Goal: Task Accomplishment & Management: Manage account settings

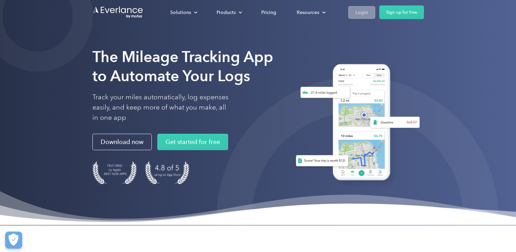
click at [362, 13] on div "Login" at bounding box center [362, 12] width 13 height 9
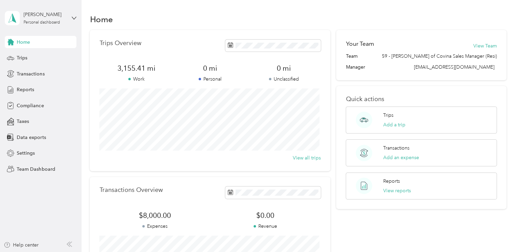
click at [425, 9] on div "Home Trips Overview 3,155.41 mi Work 0 mi Personal 0 mi Unclassified View all t…" at bounding box center [298, 170] width 433 height 340
click at [26, 91] on span "Reports" at bounding box center [25, 89] width 17 height 7
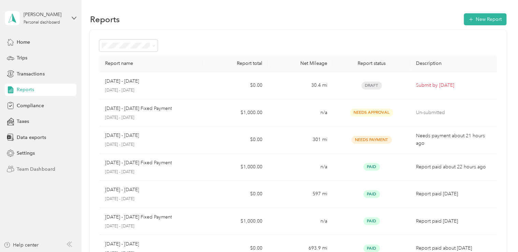
click at [37, 167] on span "Team Dashboard" at bounding box center [36, 168] width 38 height 7
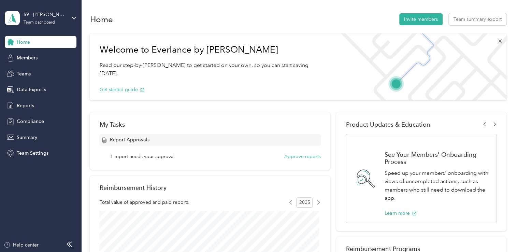
click at [497, 43] on icon at bounding box center [499, 40] width 5 height 5
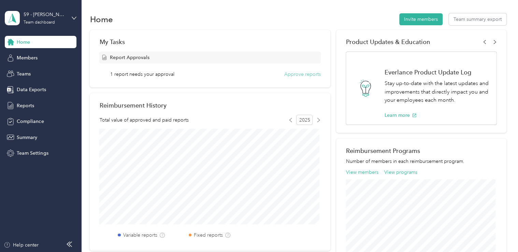
click at [292, 74] on button "Approve reports" at bounding box center [302, 74] width 37 height 7
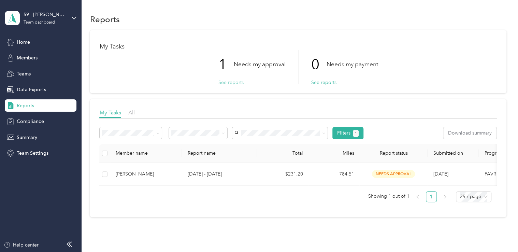
click at [230, 84] on button "See reports" at bounding box center [230, 82] width 25 height 7
click at [229, 82] on button "See reports" at bounding box center [230, 82] width 25 height 7
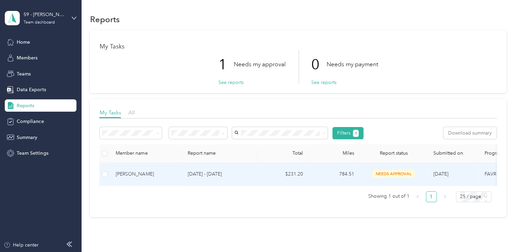
click at [148, 173] on div "Mark Felix" at bounding box center [146, 174] width 61 height 8
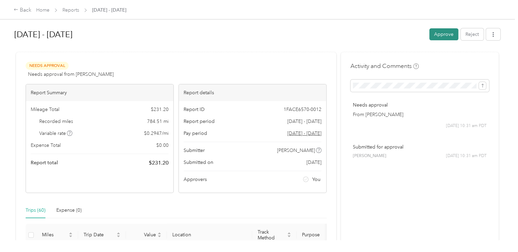
click at [444, 34] on button "Approve" at bounding box center [443, 34] width 29 height 12
